Goal: Information Seeking & Learning: Compare options

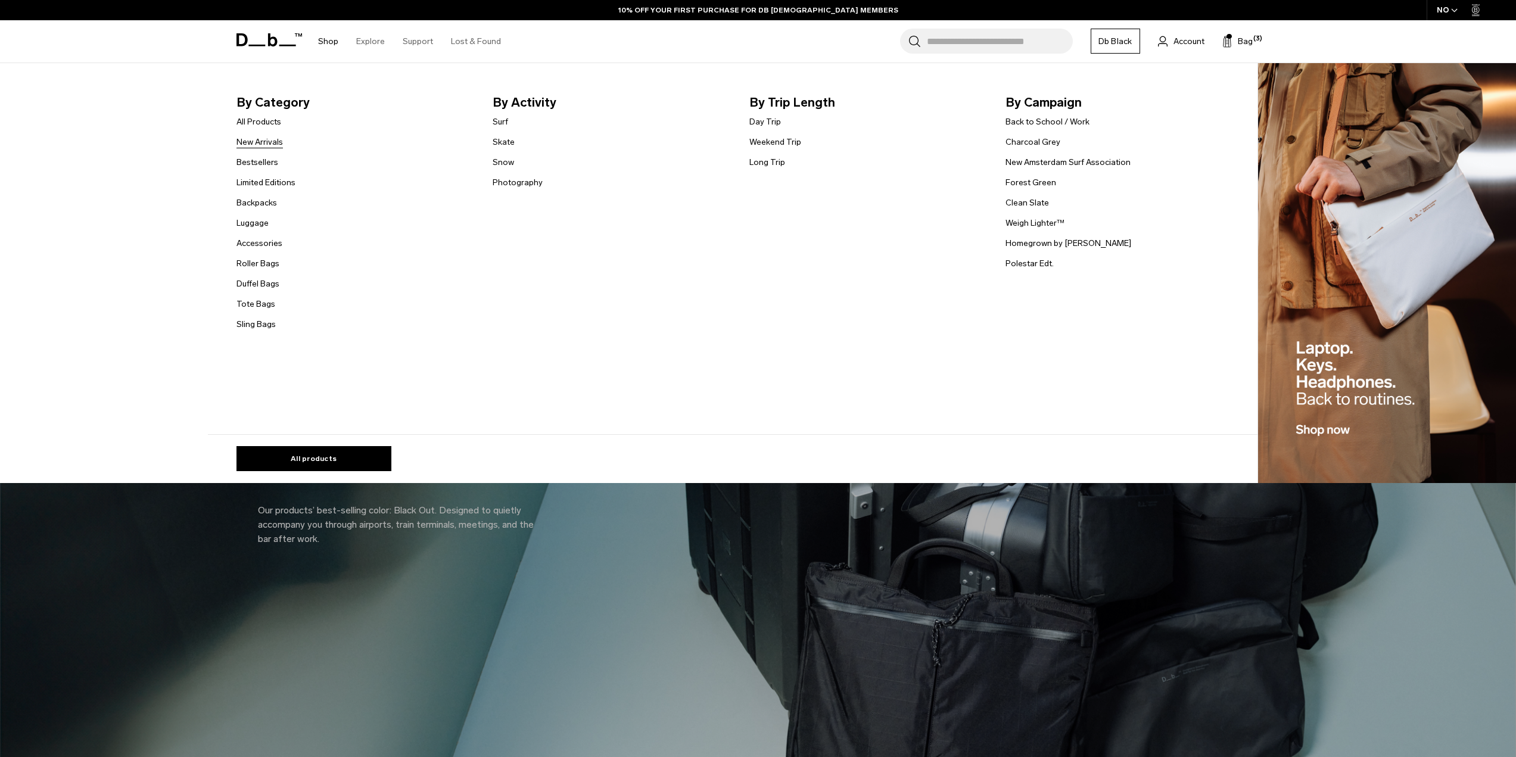
click at [269, 144] on link "New Arrivals" at bounding box center [260, 142] width 46 height 13
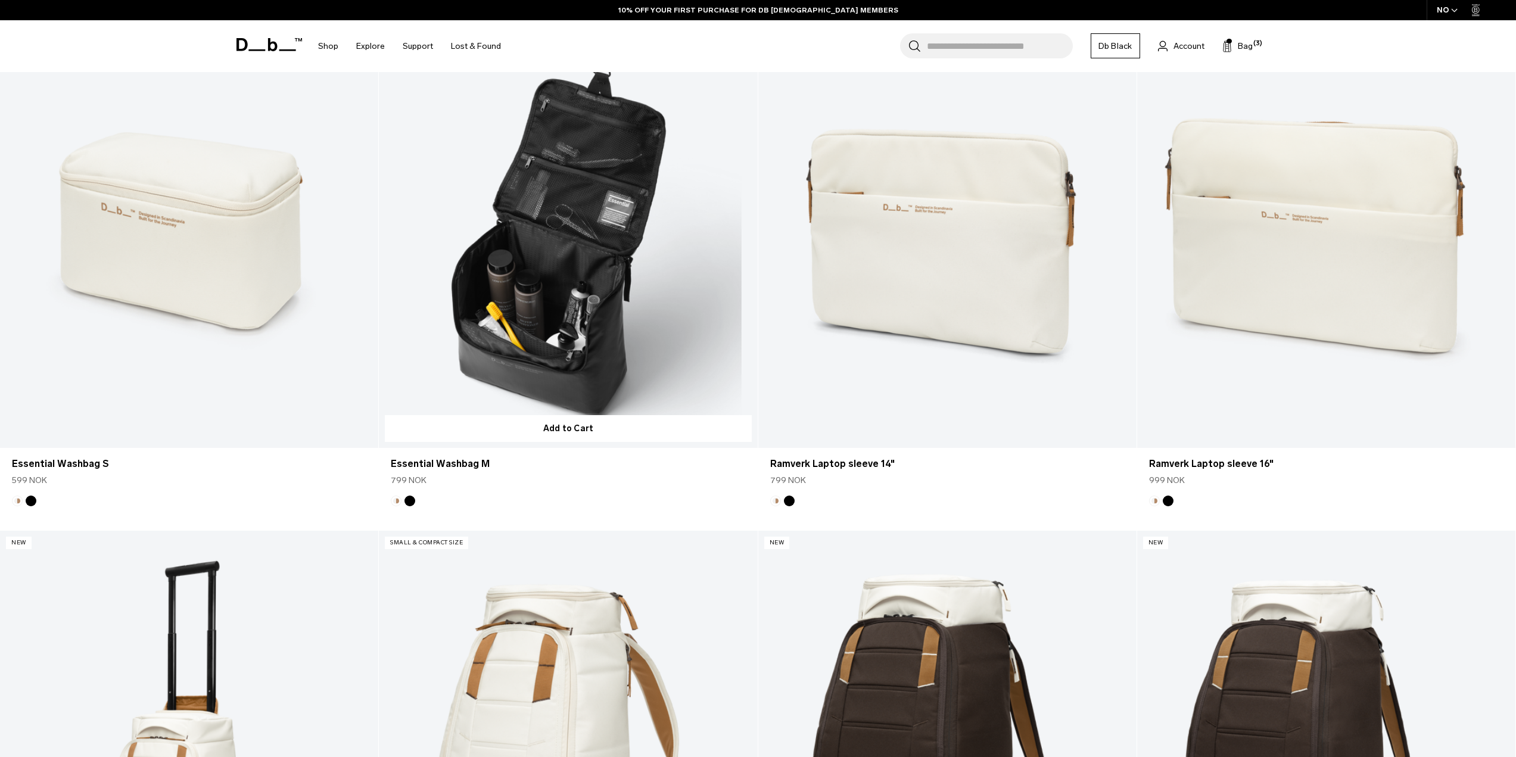
scroll to position [1013, 0]
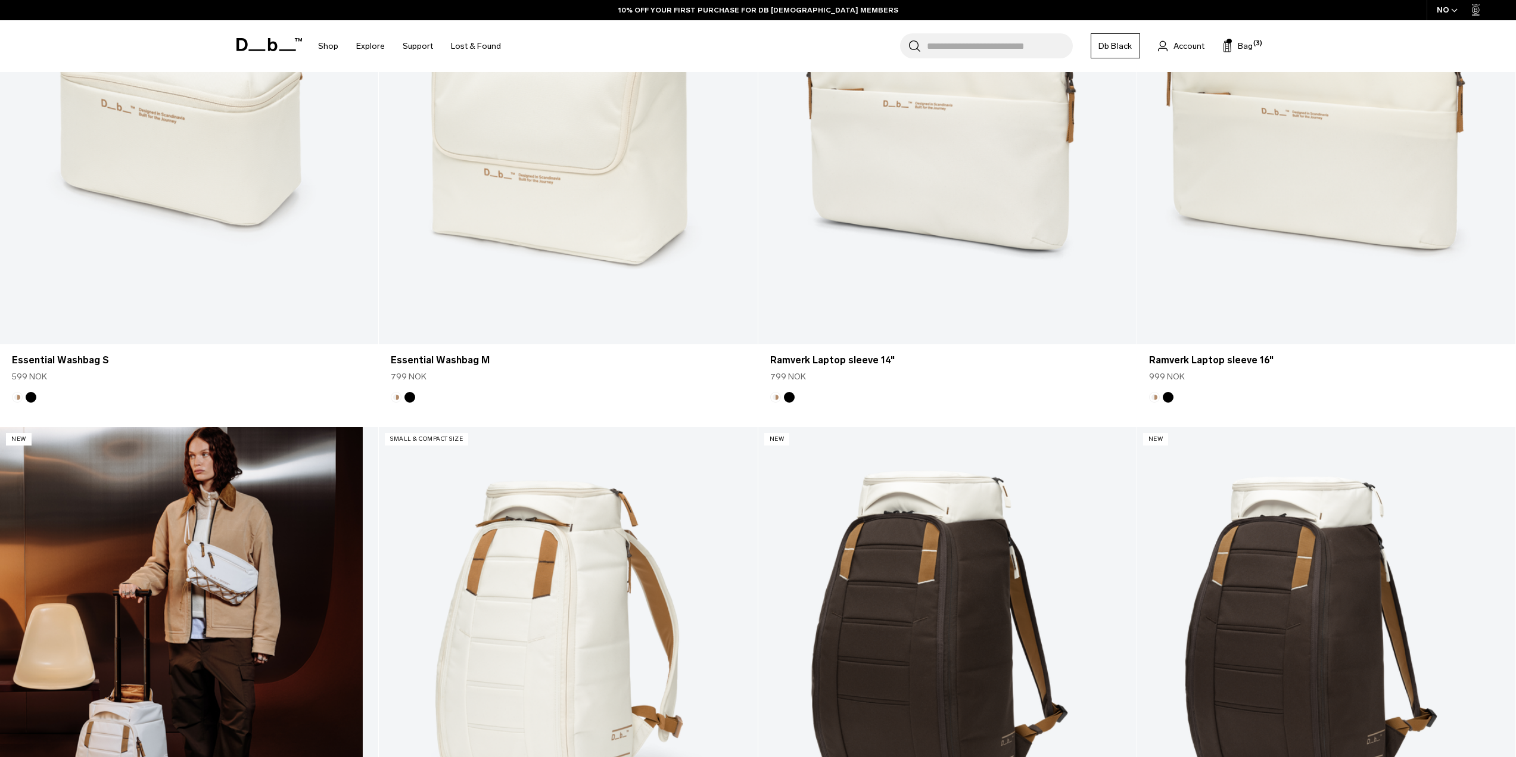
click at [156, 615] on link "Hugger Roller Bag Carry-on 40L" at bounding box center [189, 637] width 378 height 421
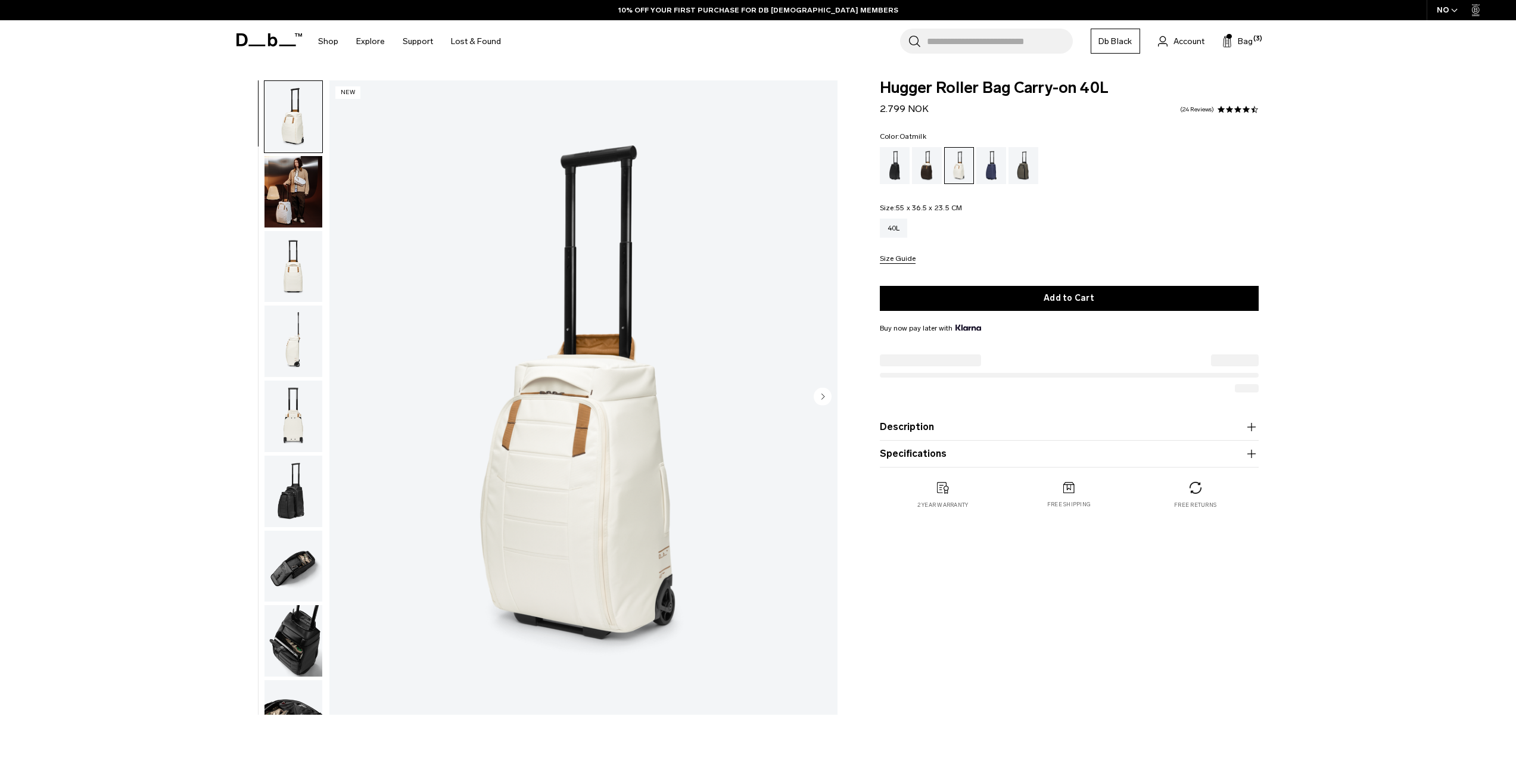
click at [917, 453] on button "Specifications" at bounding box center [1069, 454] width 379 height 14
click at [999, 41] on input "Search for Bags, Luggage..." at bounding box center [1000, 41] width 146 height 25
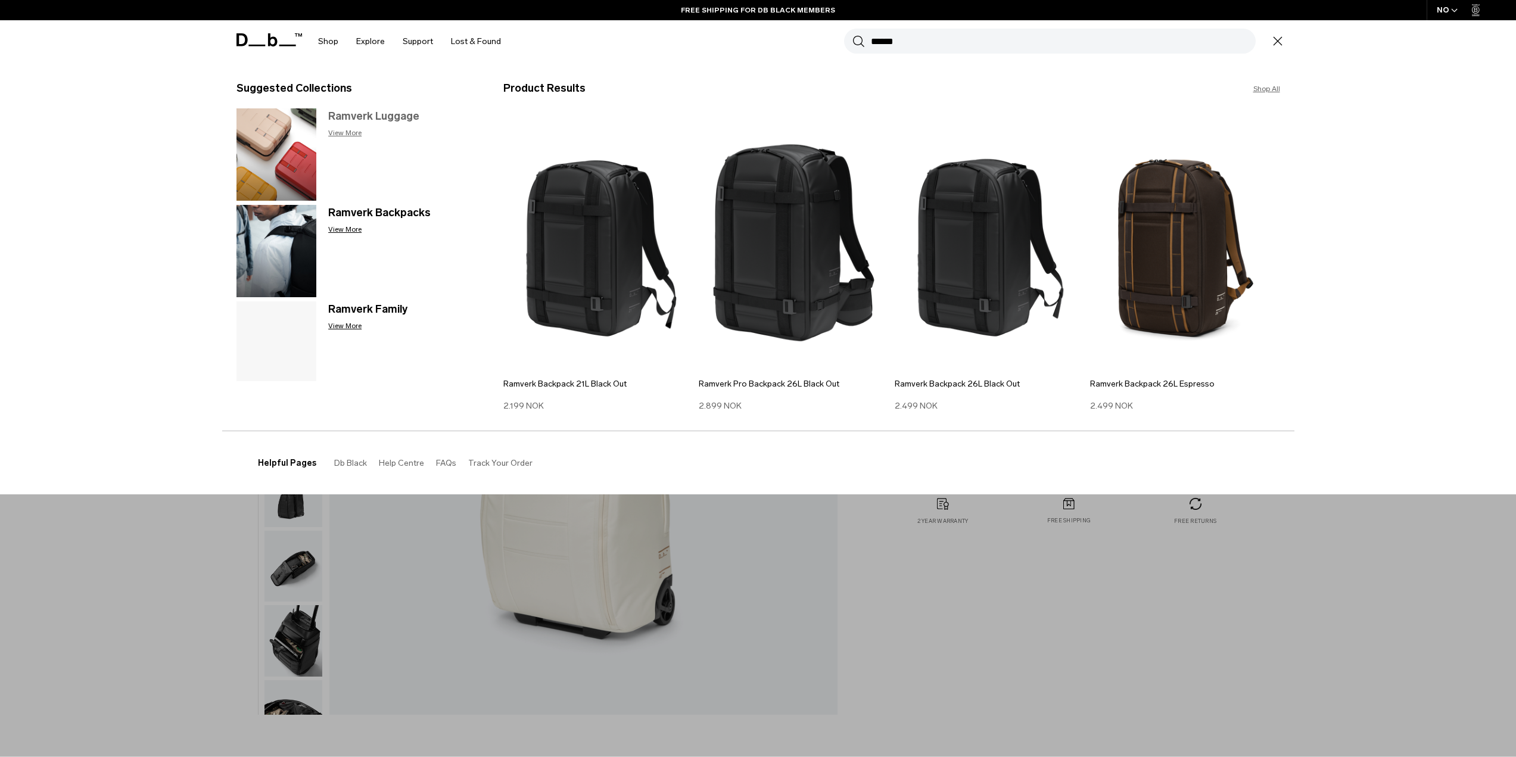
type input "******"
click at [377, 114] on h3 "Ramverk Luggage" at bounding box center [403, 116] width 151 height 16
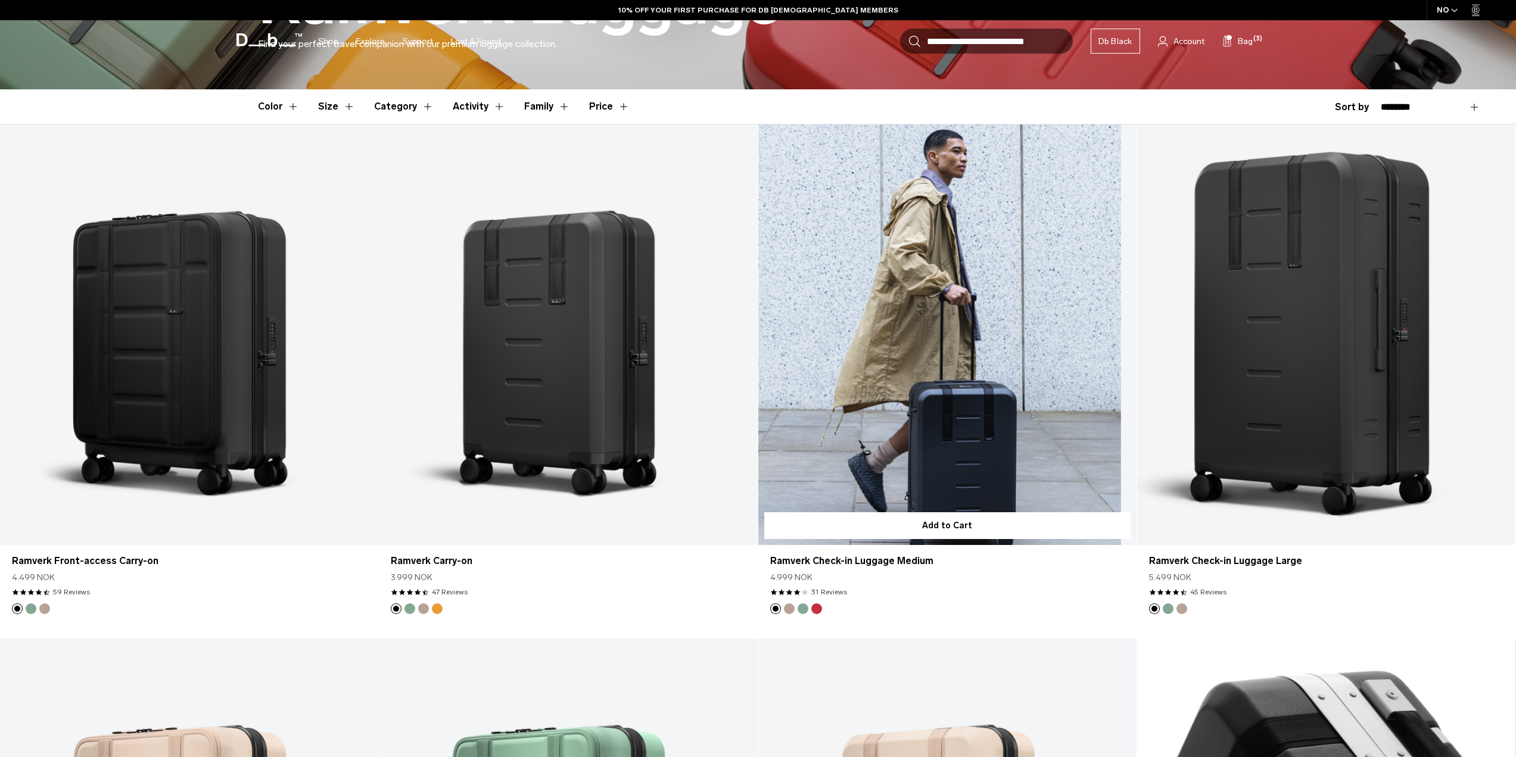
click at [1002, 322] on link "Ramverk Check-in Luggage Medium" at bounding box center [947, 335] width 378 height 421
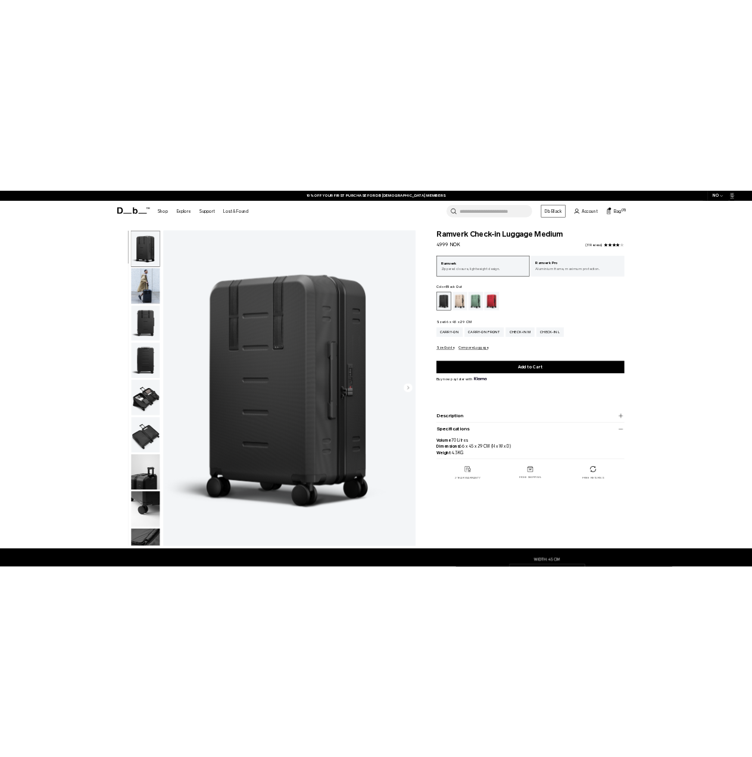
scroll to position [60, 0]
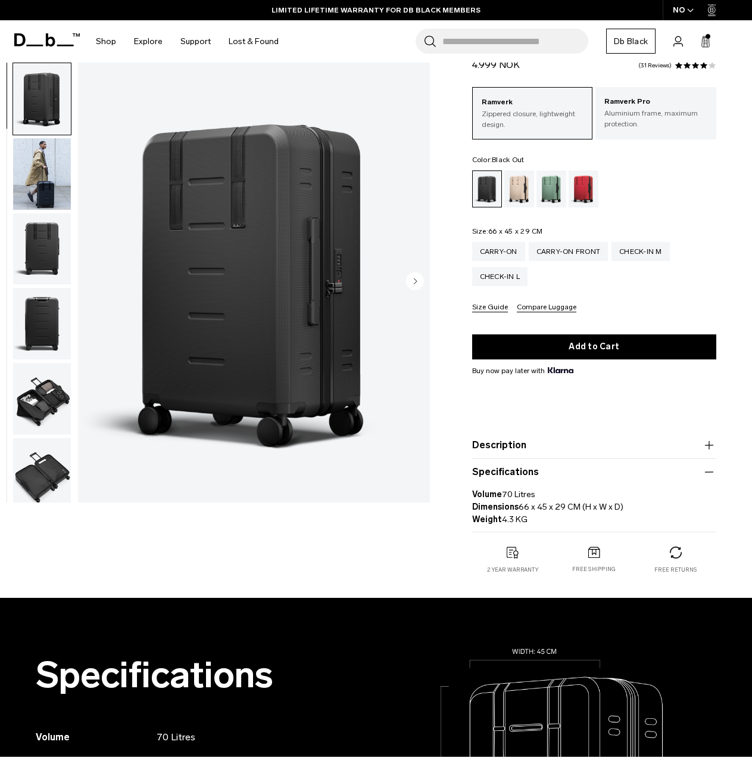
click at [500, 513] on p "Volume 70 Litres Dimensions 66 x 45 x 29 CM (H x W x D) Weight 4.3 KG" at bounding box center [594, 502] width 244 height 46
drag, startPoint x: 515, startPoint y: 509, endPoint x: 632, endPoint y: 514, distance: 116.3
click at [632, 514] on p "Volume 70 Litres Dimensions 66 x 45 x 29 CM (H x W x D) Weight 4.3 KG" at bounding box center [594, 502] width 244 height 46
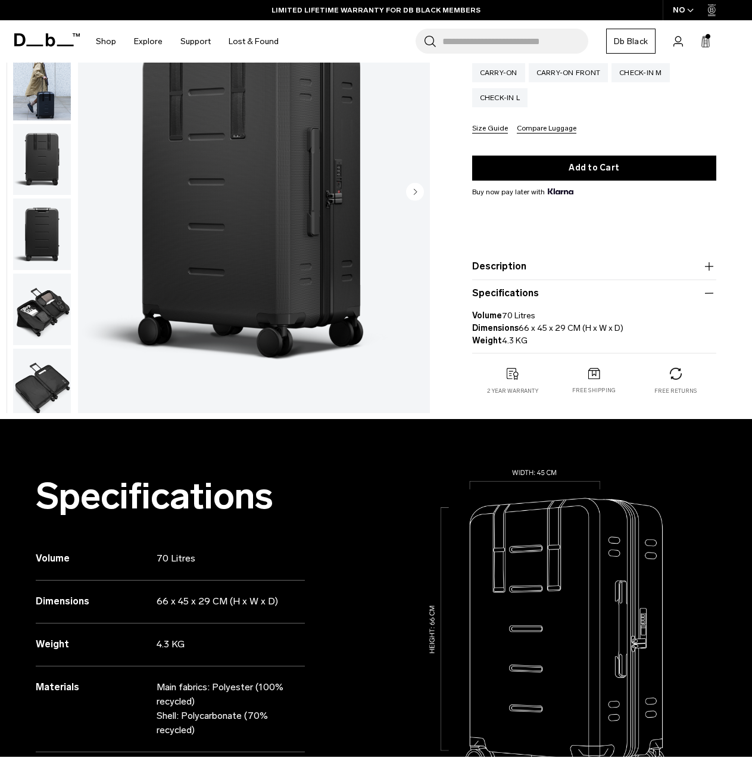
scroll to position [0, 0]
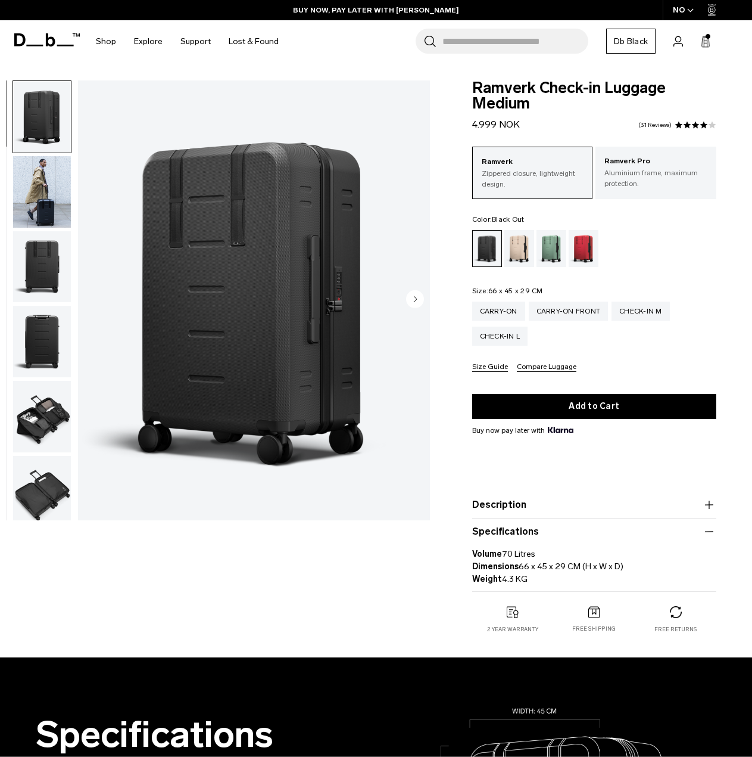
click at [523, 508] on button "Description" at bounding box center [594, 504] width 244 height 14
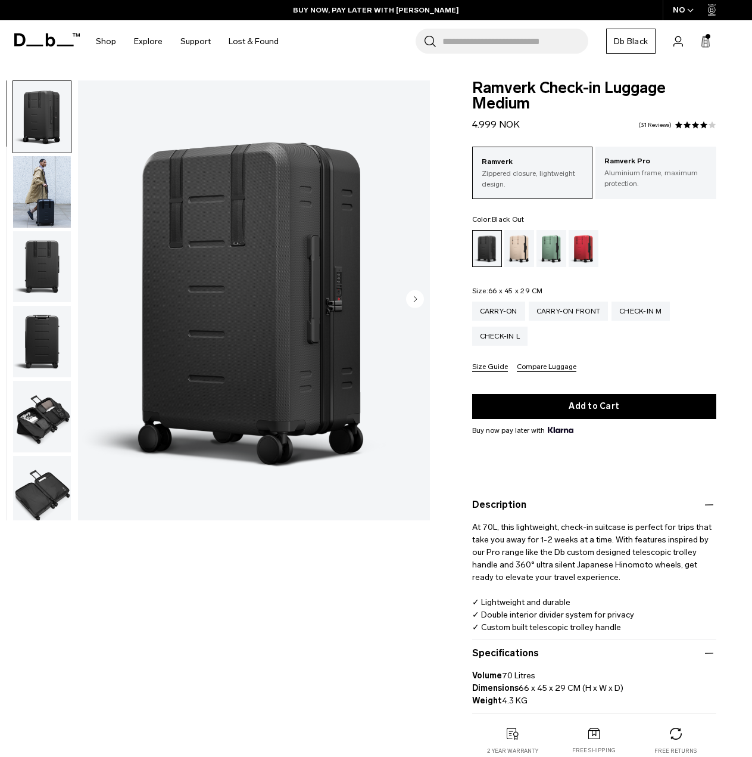
click at [481, 369] on button "Size Guide" at bounding box center [490, 367] width 36 height 9
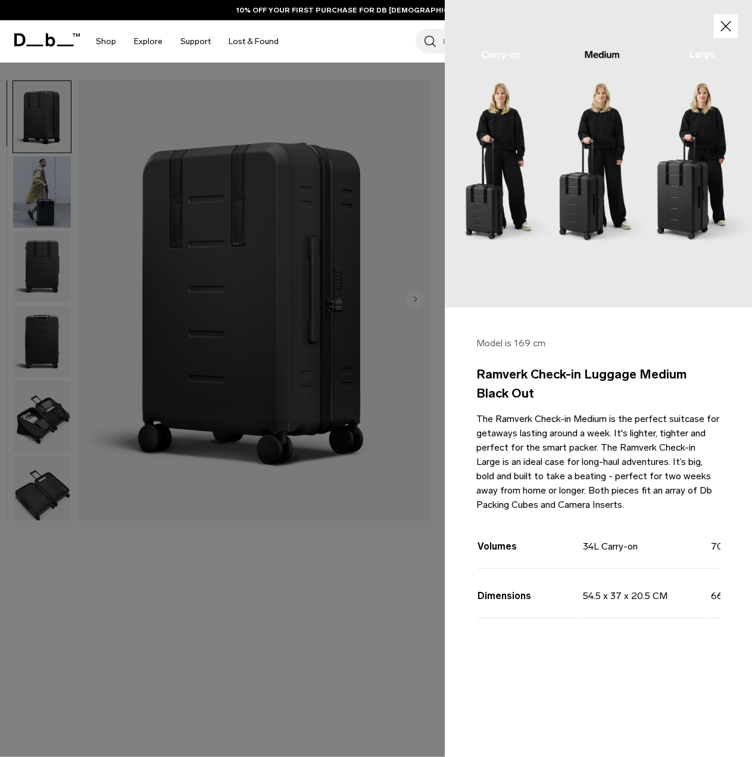
click at [723, 32] on icon "button" at bounding box center [726, 26] width 17 height 17
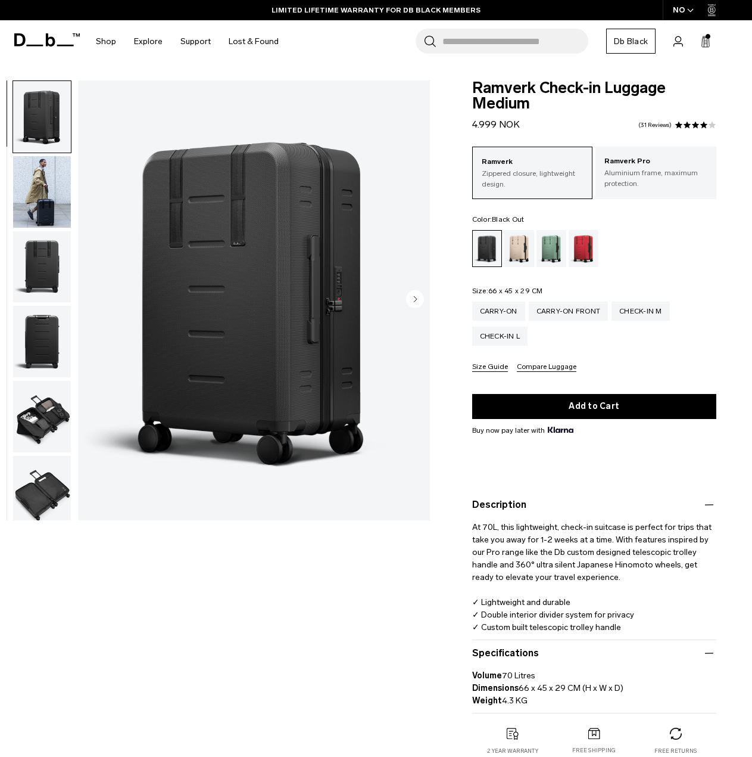
click at [497, 366] on button "Size Guide" at bounding box center [490, 367] width 36 height 9
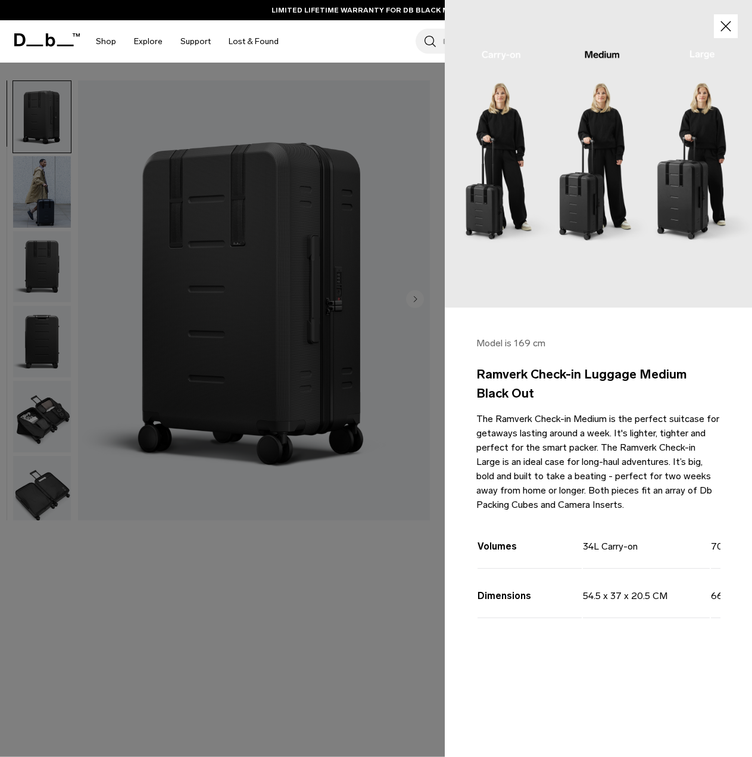
drag, startPoint x: 549, startPoint y: 460, endPoint x: 542, endPoint y: 596, distance: 136.0
click at [542, 596] on div "Model is 169 cm Ramverk Check-in Luggage Medium Black Out The Ramverk Check-in …" at bounding box center [598, 498] width 307 height 383
click at [726, 28] on icon "button" at bounding box center [726, 26] width 17 height 17
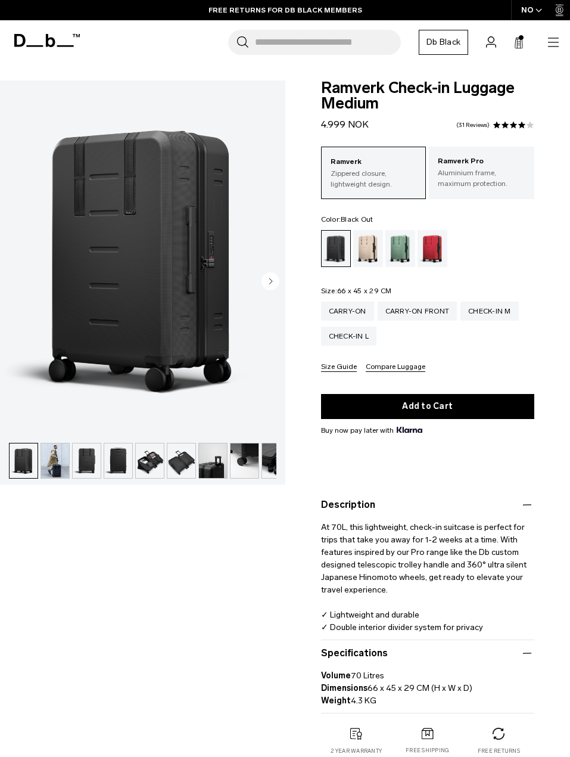
click at [346, 366] on button "Size Guide" at bounding box center [339, 367] width 36 height 9
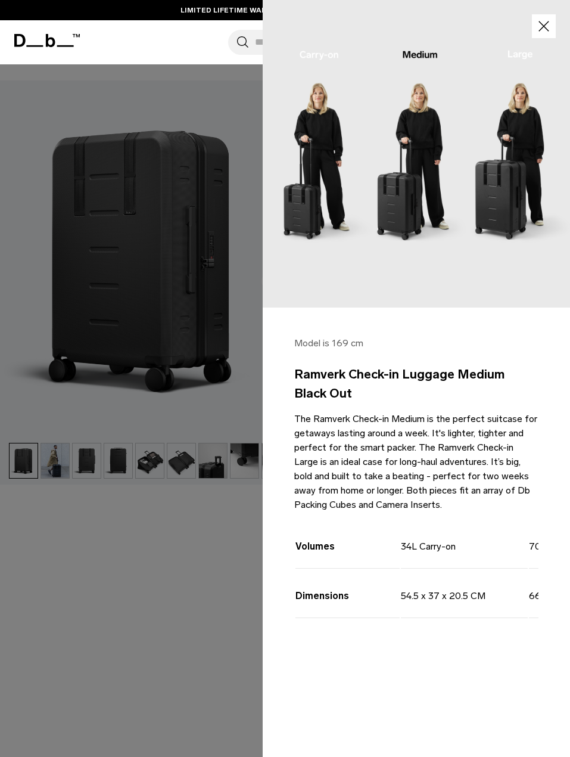
scroll to position [179, 0]
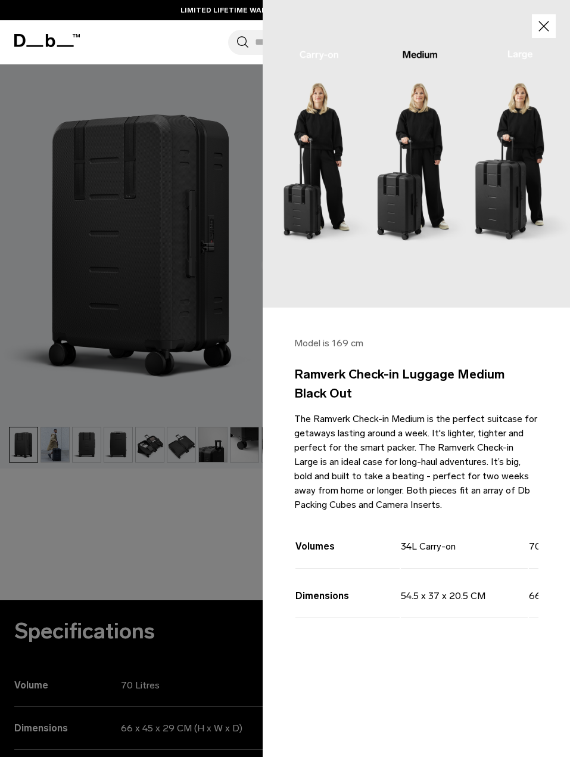
click at [436, 605] on td "54.5 x 37 x 20.5 CM" at bounding box center [464, 594] width 127 height 48
drag, startPoint x: 390, startPoint y: 646, endPoint x: 416, endPoint y: 646, distance: 26.8
click at [416, 646] on div "Volumes 34L Carry-on 70L Check-in Medium 105L Check-in Large Dimensions 54.5 x …" at bounding box center [416, 583] width 244 height 129
drag, startPoint x: 427, startPoint y: 596, endPoint x: 483, endPoint y: 595, distance: 56.0
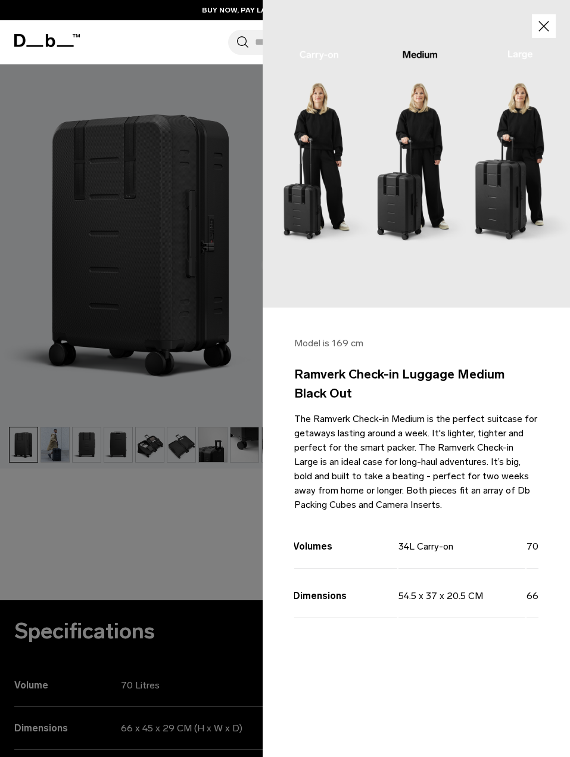
click at [483, 595] on td "54.5 x 37 x 20.5 CM" at bounding box center [462, 594] width 127 height 48
click at [418, 601] on td "54.5 x 37 x 20.5 CM" at bounding box center [464, 594] width 127 height 48
click at [420, 600] on td "54.5 x 37 x 20.5 CM" at bounding box center [464, 594] width 127 height 48
click at [424, 551] on td "34L Carry-on" at bounding box center [464, 544] width 127 height 48
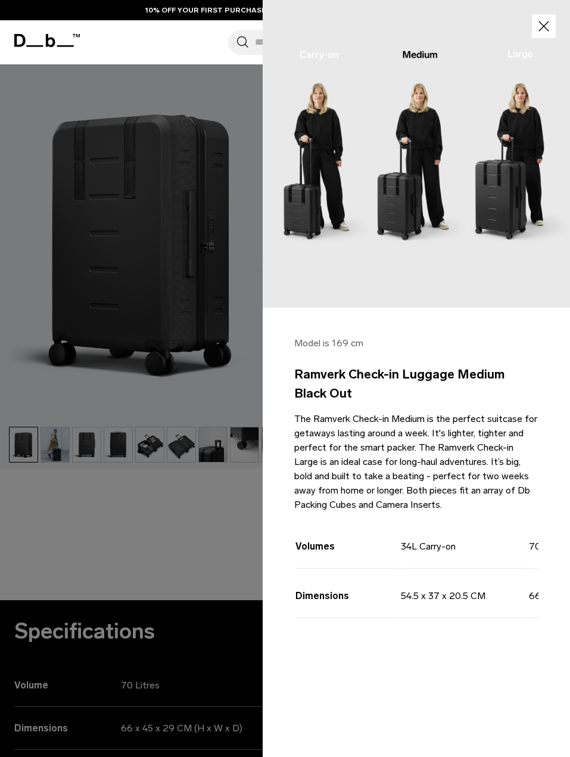
click at [421, 590] on td "54.5 x 37 x 20.5 CM" at bounding box center [464, 594] width 127 height 48
click at [543, 32] on icon "button" at bounding box center [544, 26] width 17 height 17
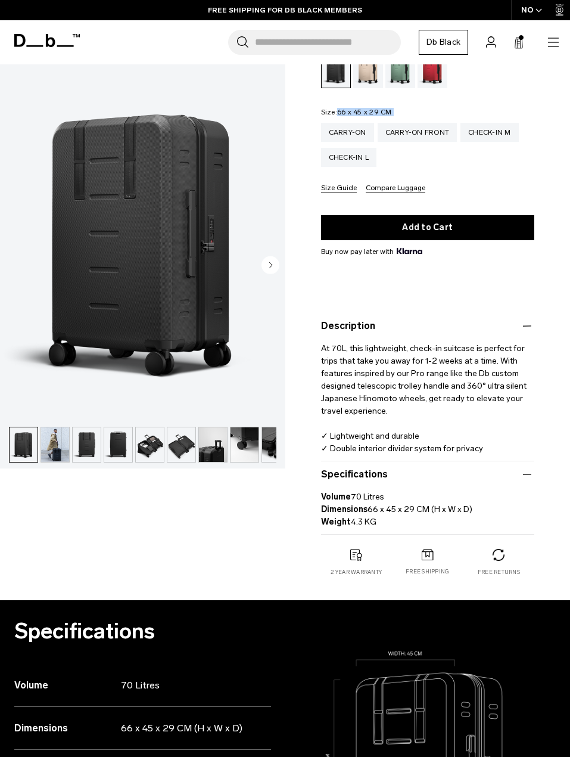
drag, startPoint x: 398, startPoint y: 116, endPoint x: 338, endPoint y: 107, distance: 60.8
click at [338, 107] on div "Ramverk Zippered closure, lightweight design. Ramverk Pro Aluminium frame, maxi…" at bounding box center [428, 80] width 214 height 225
drag, startPoint x: 340, startPoint y: 110, endPoint x: 394, endPoint y: 114, distance: 54.4
click at [394, 114] on fieldset "Size: 66 x 45 x 29 CM Out of stock Carry-on Carry-on Front Check-in M Check-in …" at bounding box center [428, 150] width 214 height 85
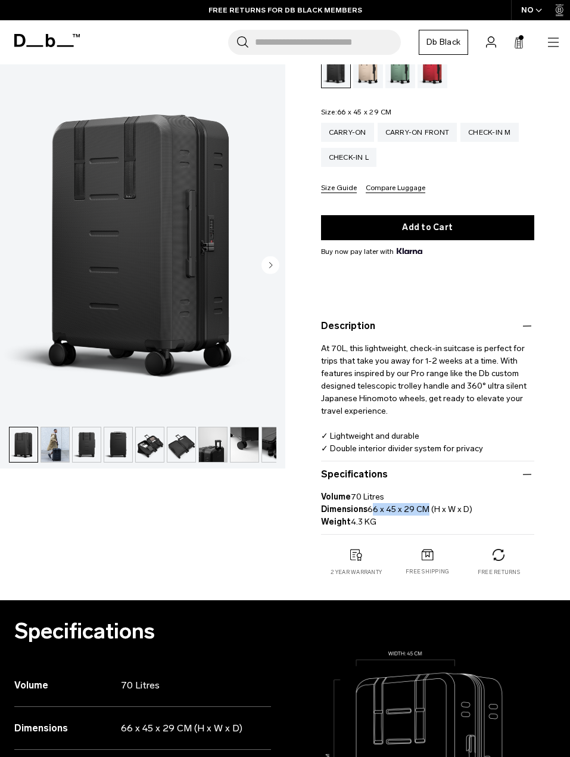
drag, startPoint x: 369, startPoint y: 507, endPoint x: 421, endPoint y: 514, distance: 52.3
click at [421, 514] on p "Volume 70 Litres Dimensions 66 x 45 x 29 CM (H x W x D) Weight 4.3 KG" at bounding box center [428, 504] width 214 height 46
click at [381, 191] on button "Compare Luggage" at bounding box center [396, 188] width 60 height 9
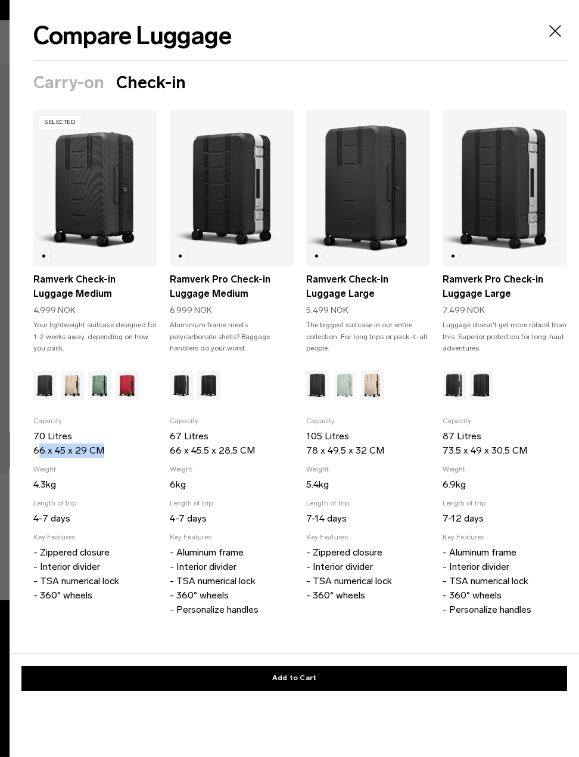
drag, startPoint x: 38, startPoint y: 449, endPoint x: 110, endPoint y: 451, distance: 72.1
click at [110, 451] on p "70 Litres 66 x 45 x 29 CM" at bounding box center [95, 443] width 124 height 29
click at [551, 32] on icon "Close" at bounding box center [555, 30] width 19 height 19
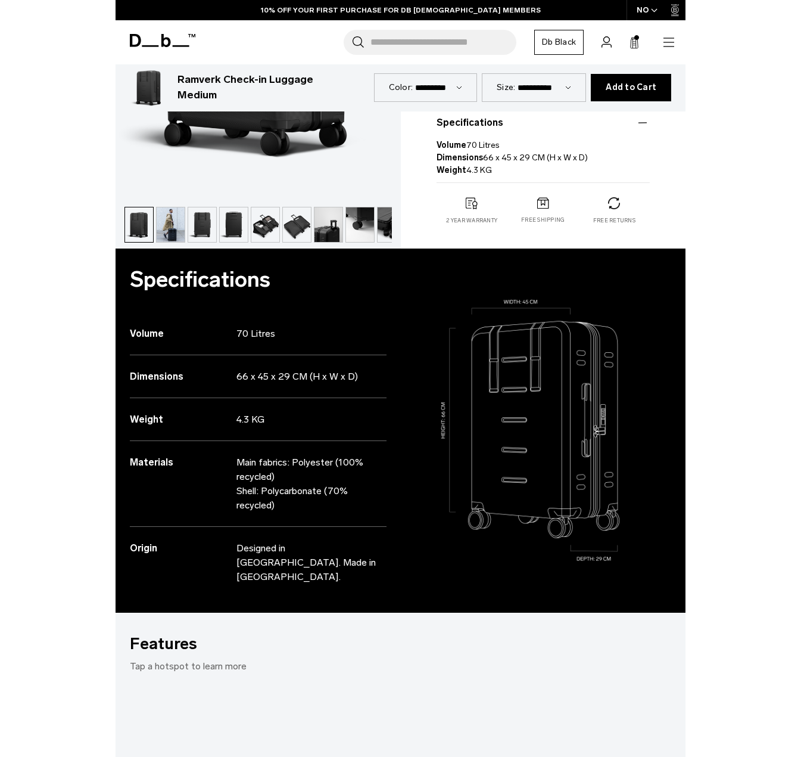
scroll to position [536, 0]
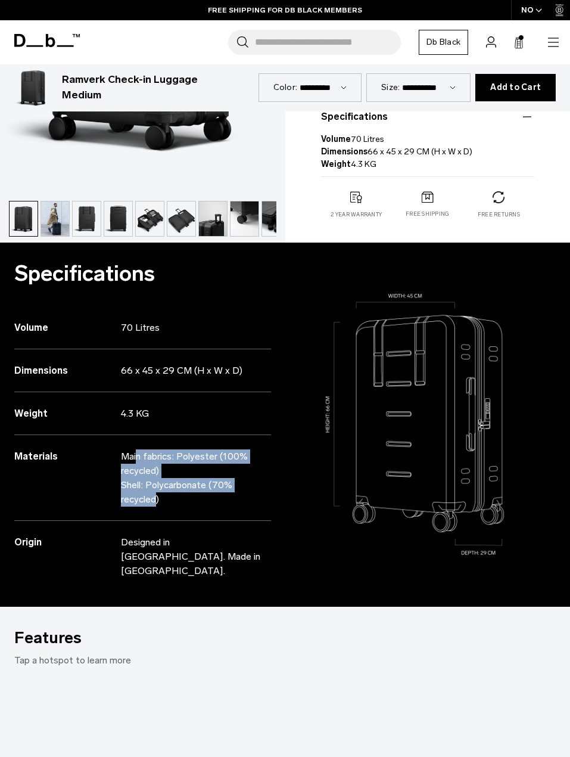
drag, startPoint x: 139, startPoint y: 449, endPoint x: 156, endPoint y: 515, distance: 68.9
click at [156, 515] on div "Materials Main fabrics: Polyester (100% recycled) Shell: Polycarbonate (70% rec…" at bounding box center [142, 478] width 257 height 86
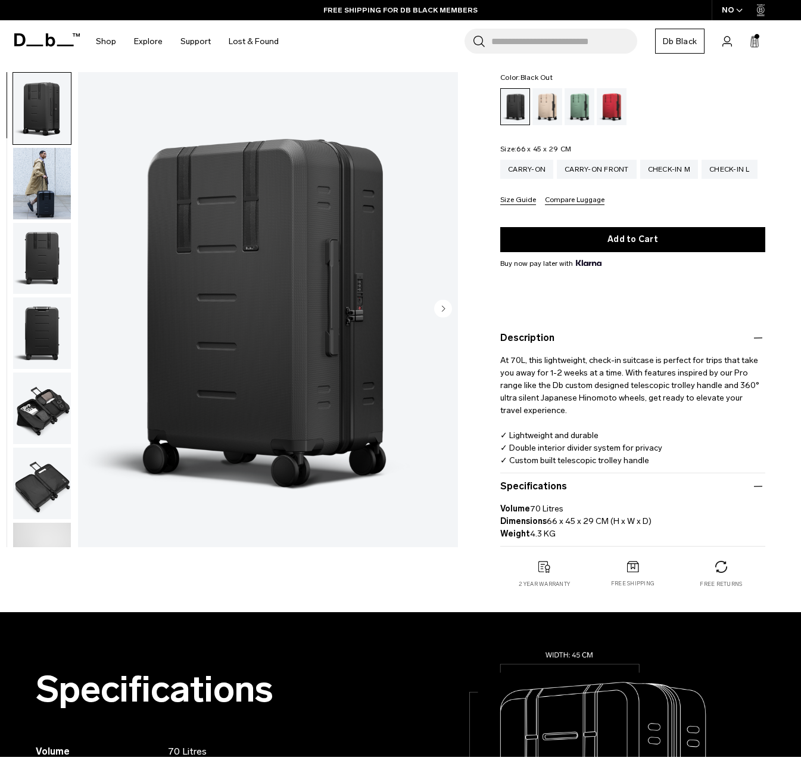
scroll to position [0, 0]
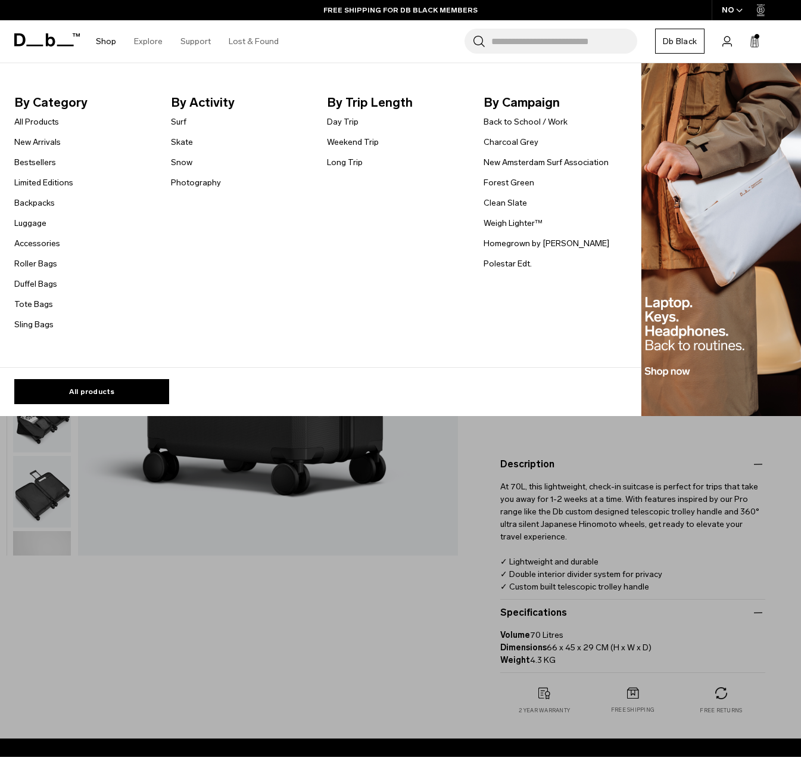
drag, startPoint x: 102, startPoint y: 41, endPoint x: 104, endPoint y: 57, distance: 16.2
click at [102, 41] on link "Shop" at bounding box center [106, 41] width 20 height 42
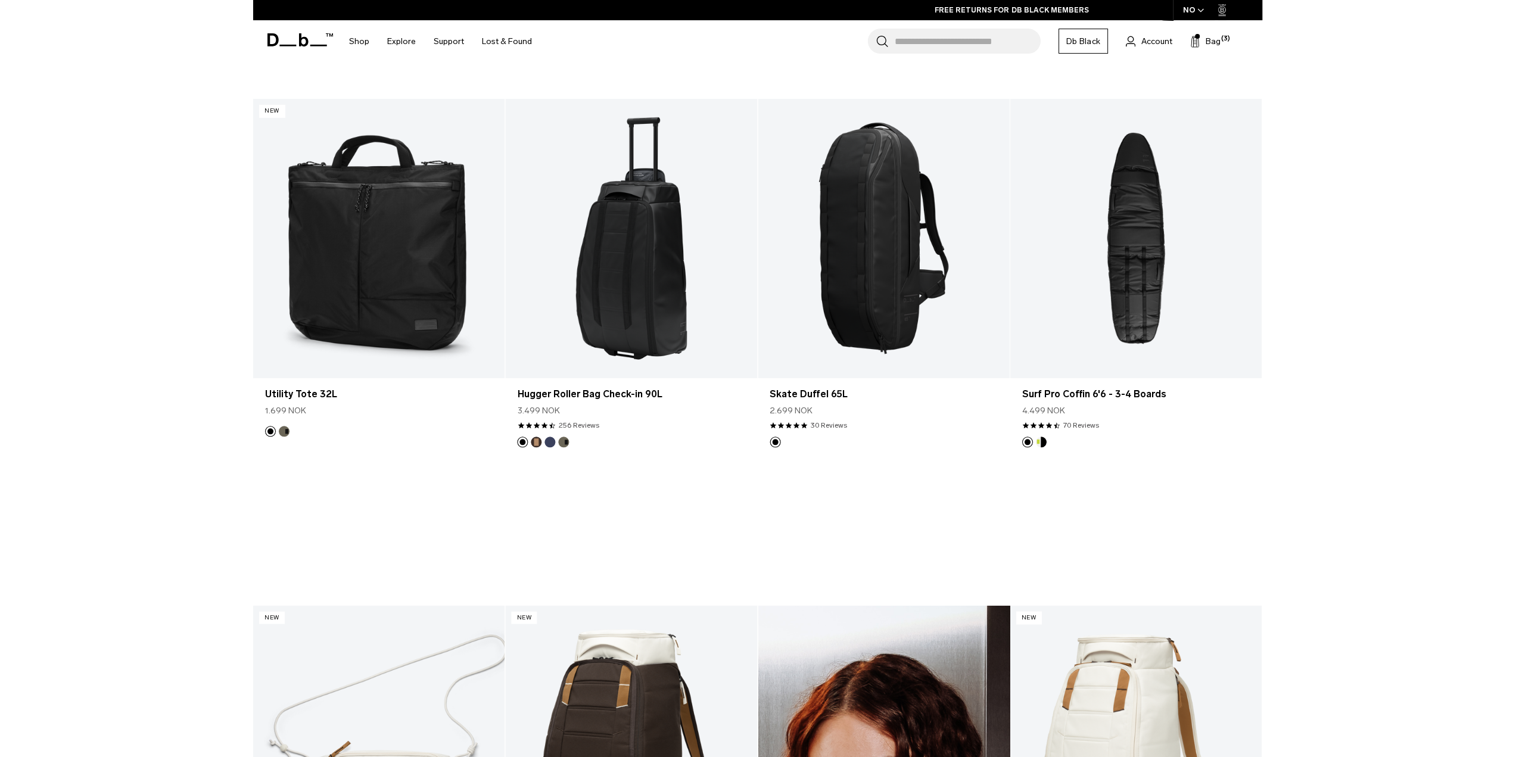
scroll to position [1426, 0]
